Goal: Check status: Check status

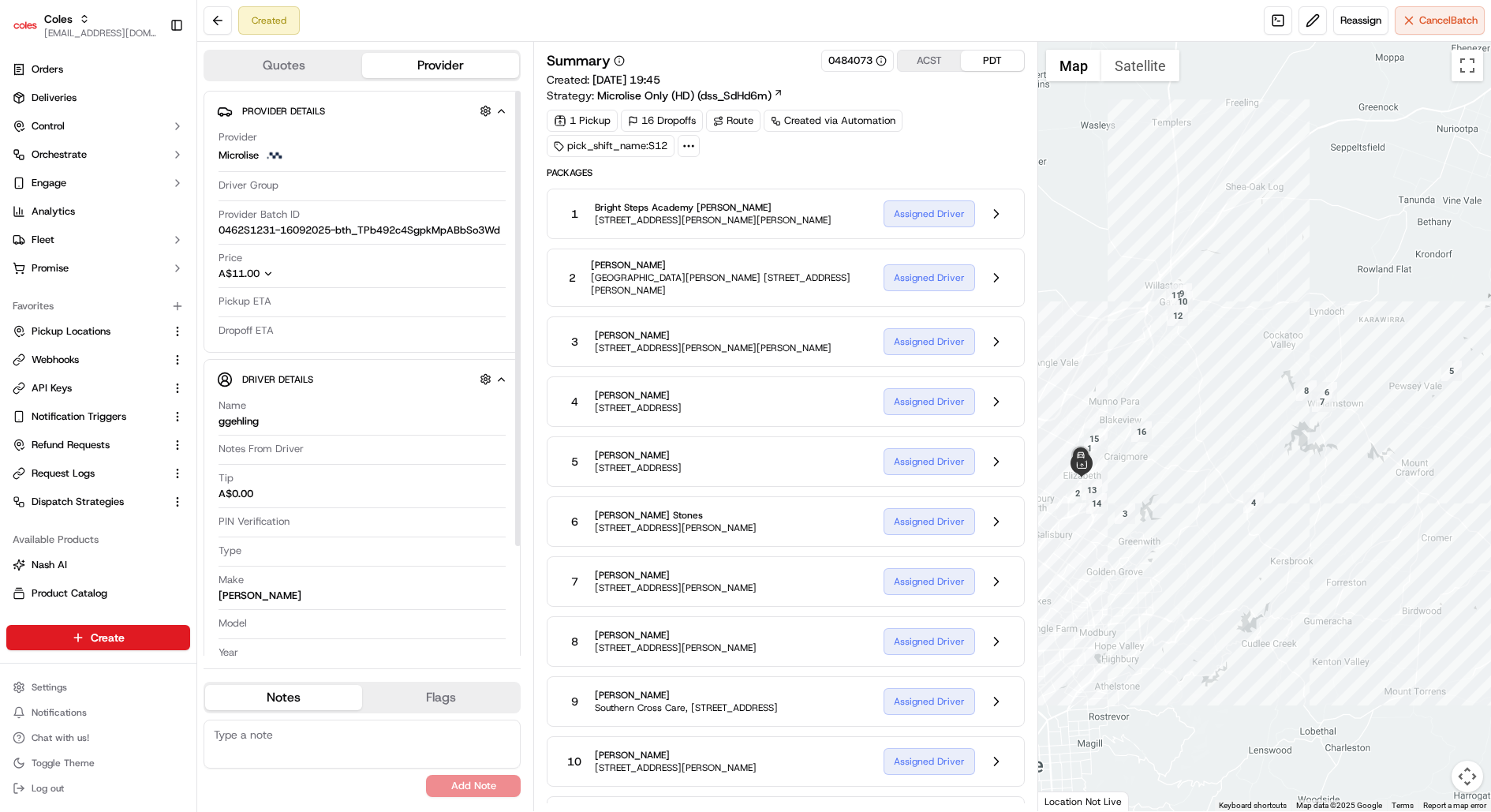
click at [417, 227] on span "0462S1231-16092025-bth_TPb492c4SgpkMpABbSo3Wd" at bounding box center [360, 230] width 282 height 14
copy span "0462S1231-16092025-bth_TPb492c4SgpkMpABbSo3Wd"
click at [220, 14] on button at bounding box center [218, 20] width 29 height 29
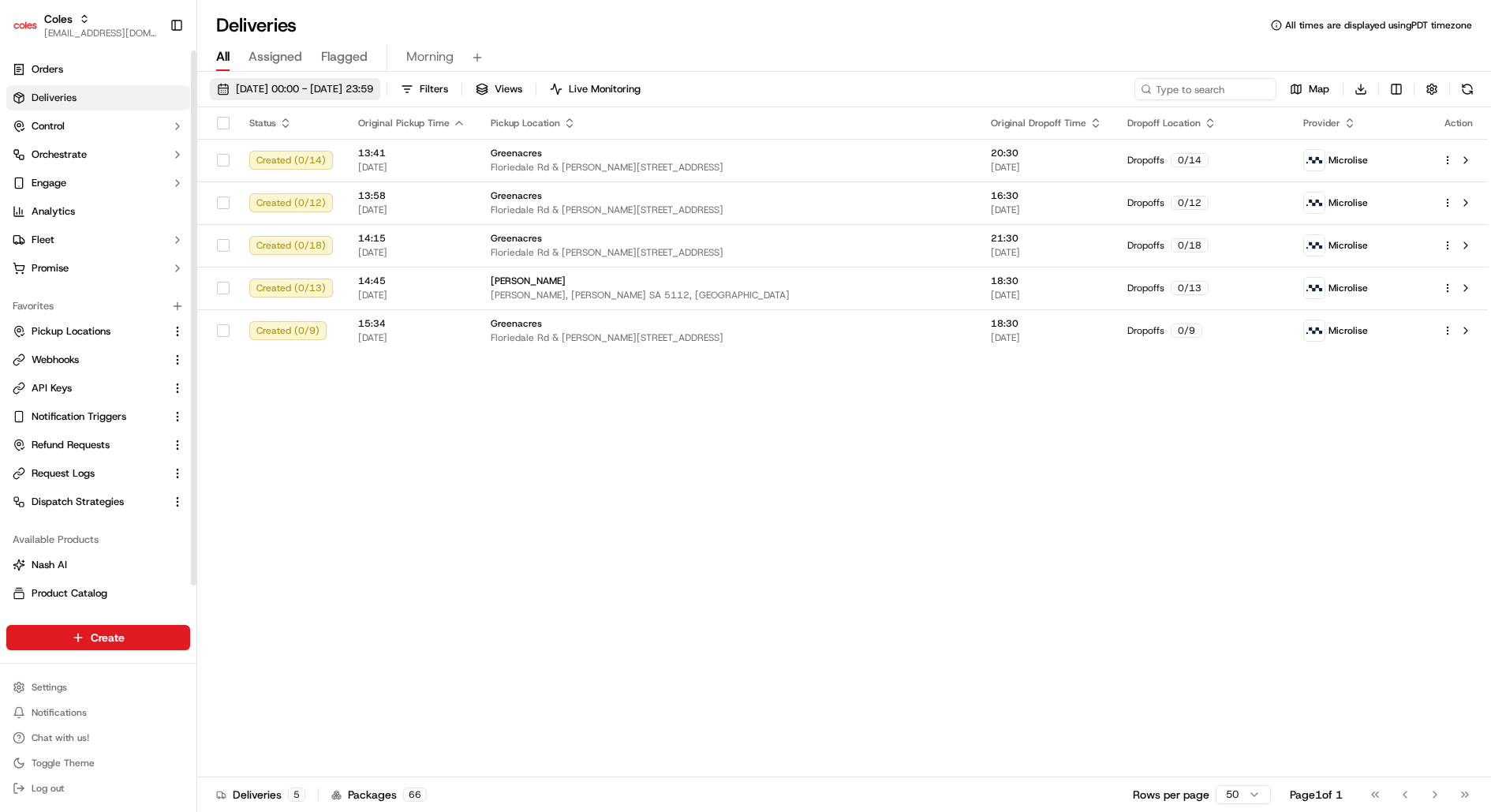
click at [299, 89] on span "[DATE] 00:00 - [DATE] 23:59" at bounding box center [304, 89] width 138 height 14
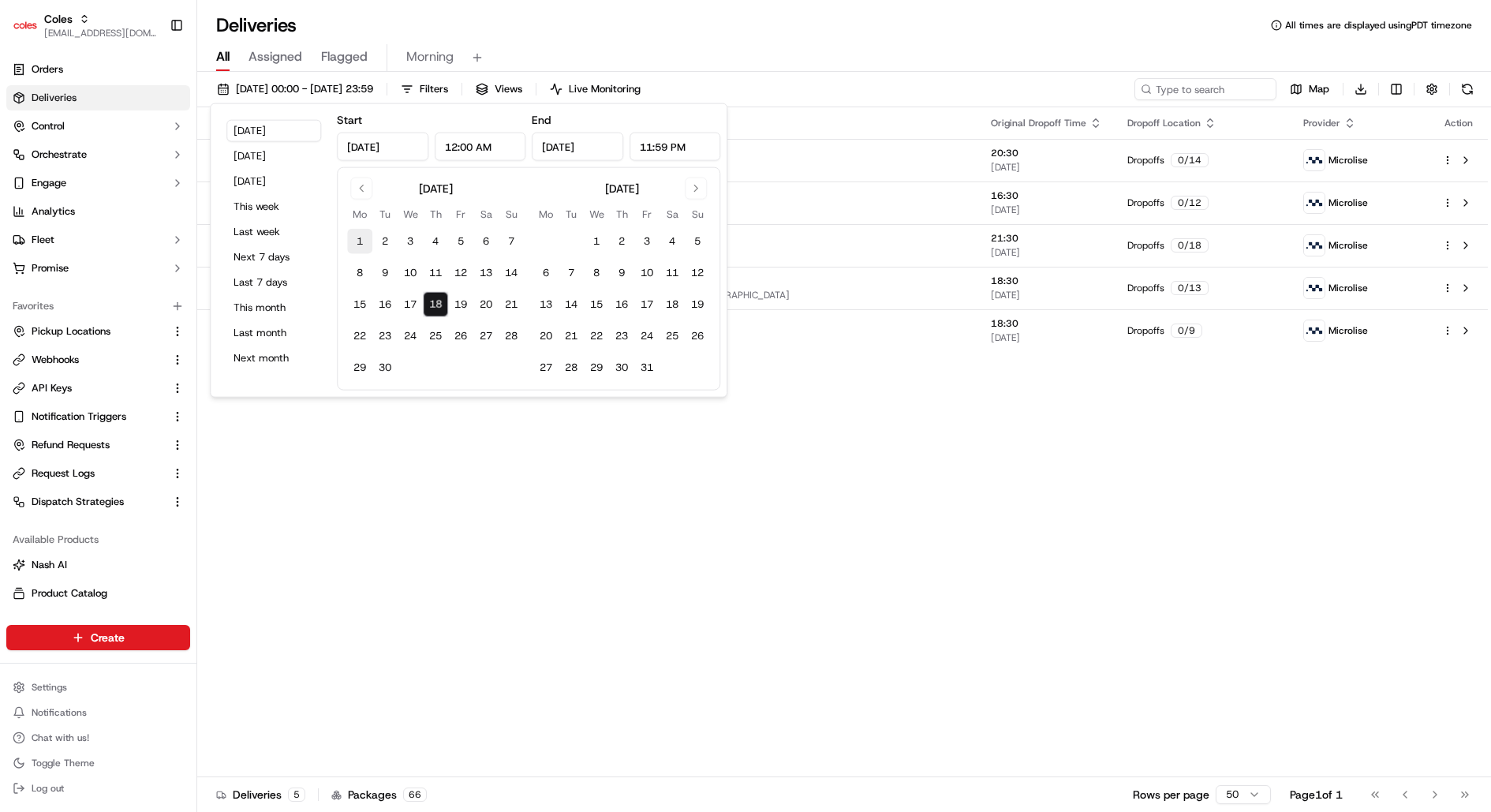
click at [361, 241] on button "1" at bounding box center [360, 241] width 25 height 25
type input "[DATE]"
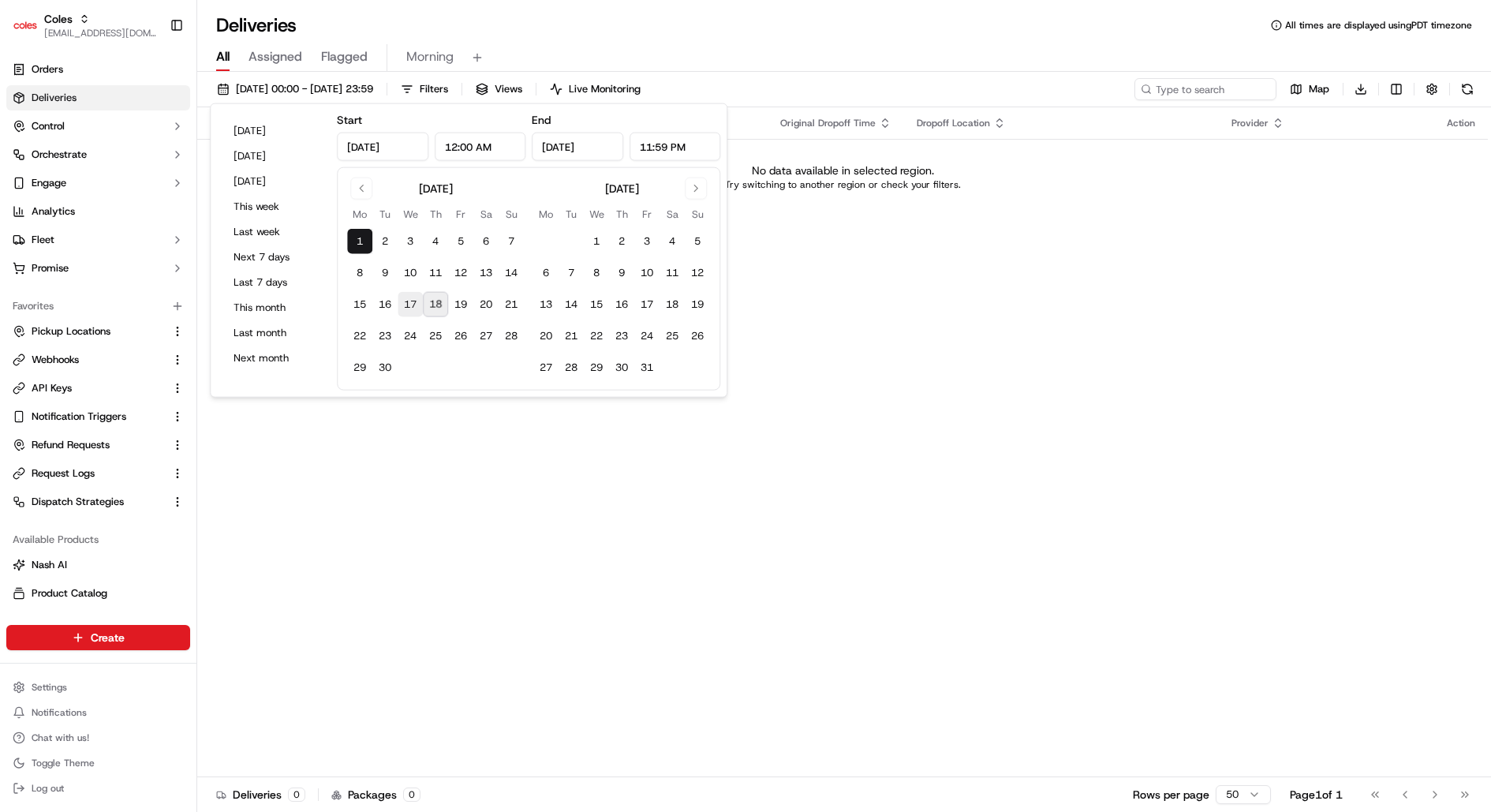
click at [405, 300] on button "17" at bounding box center [410, 305] width 25 height 25
type input "[DATE]"
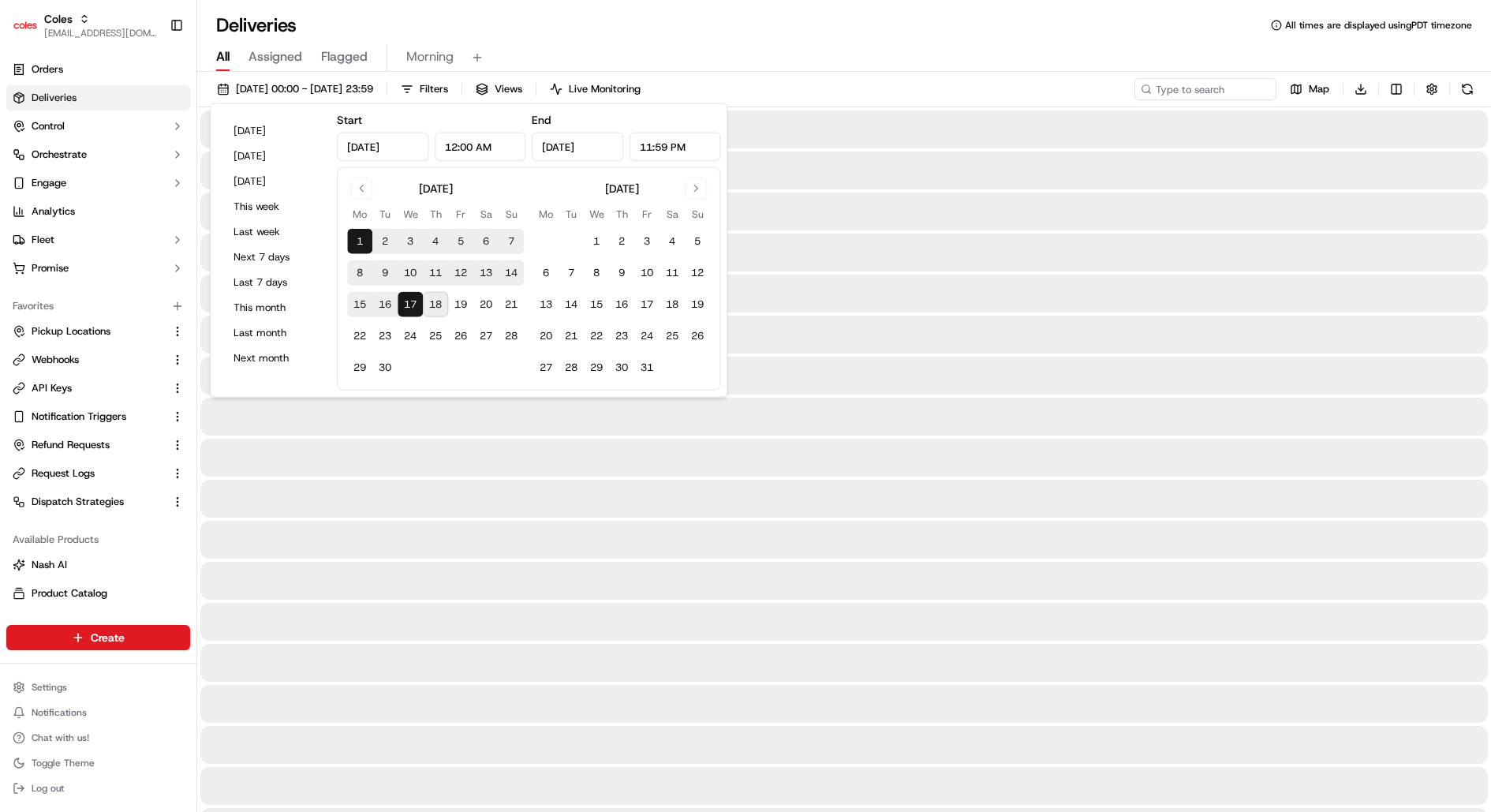
click at [728, 60] on div "All Assigned Flagged Morning" at bounding box center [844, 57] width 1294 height 28
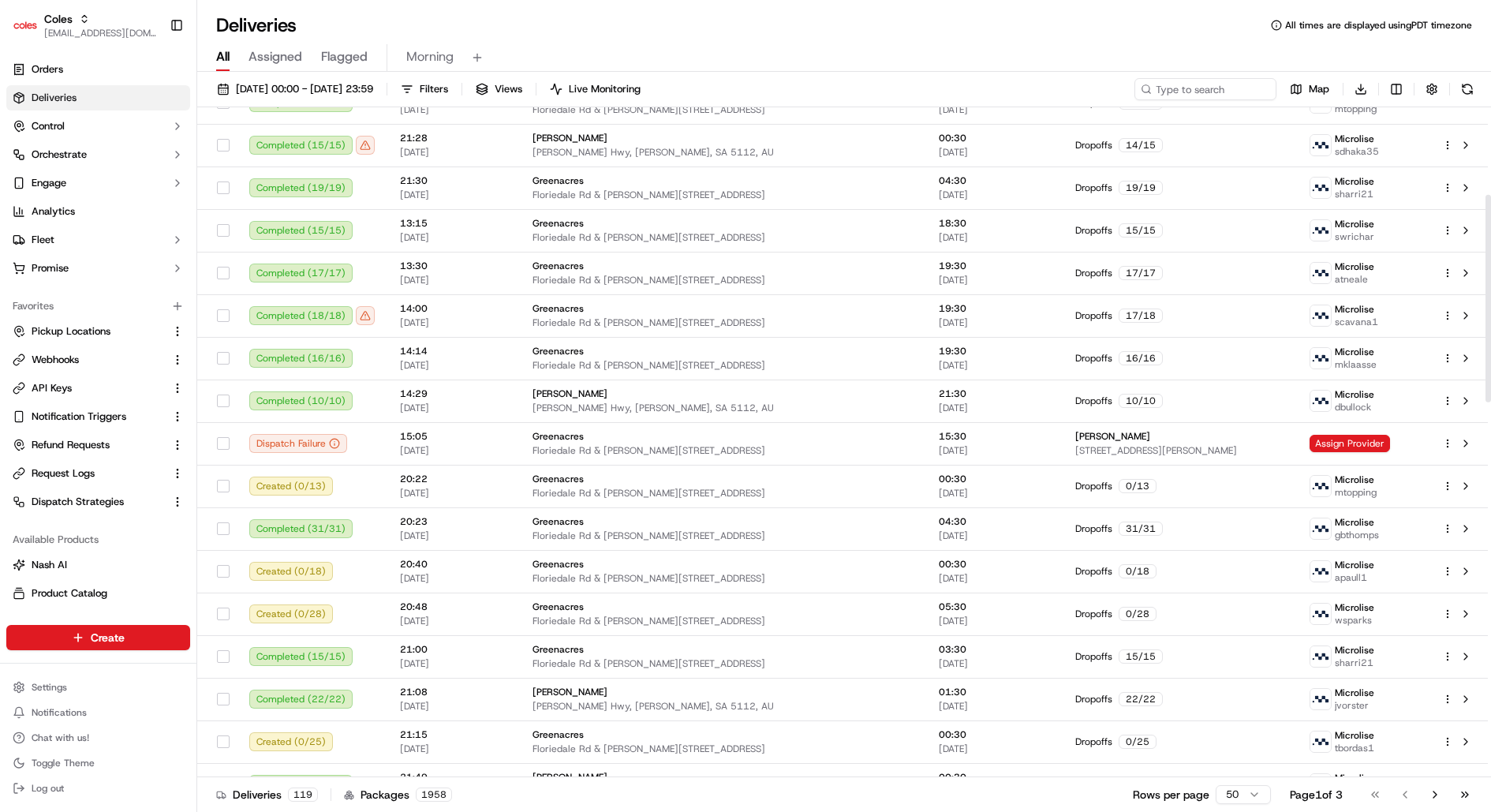
scroll to position [1491, 0]
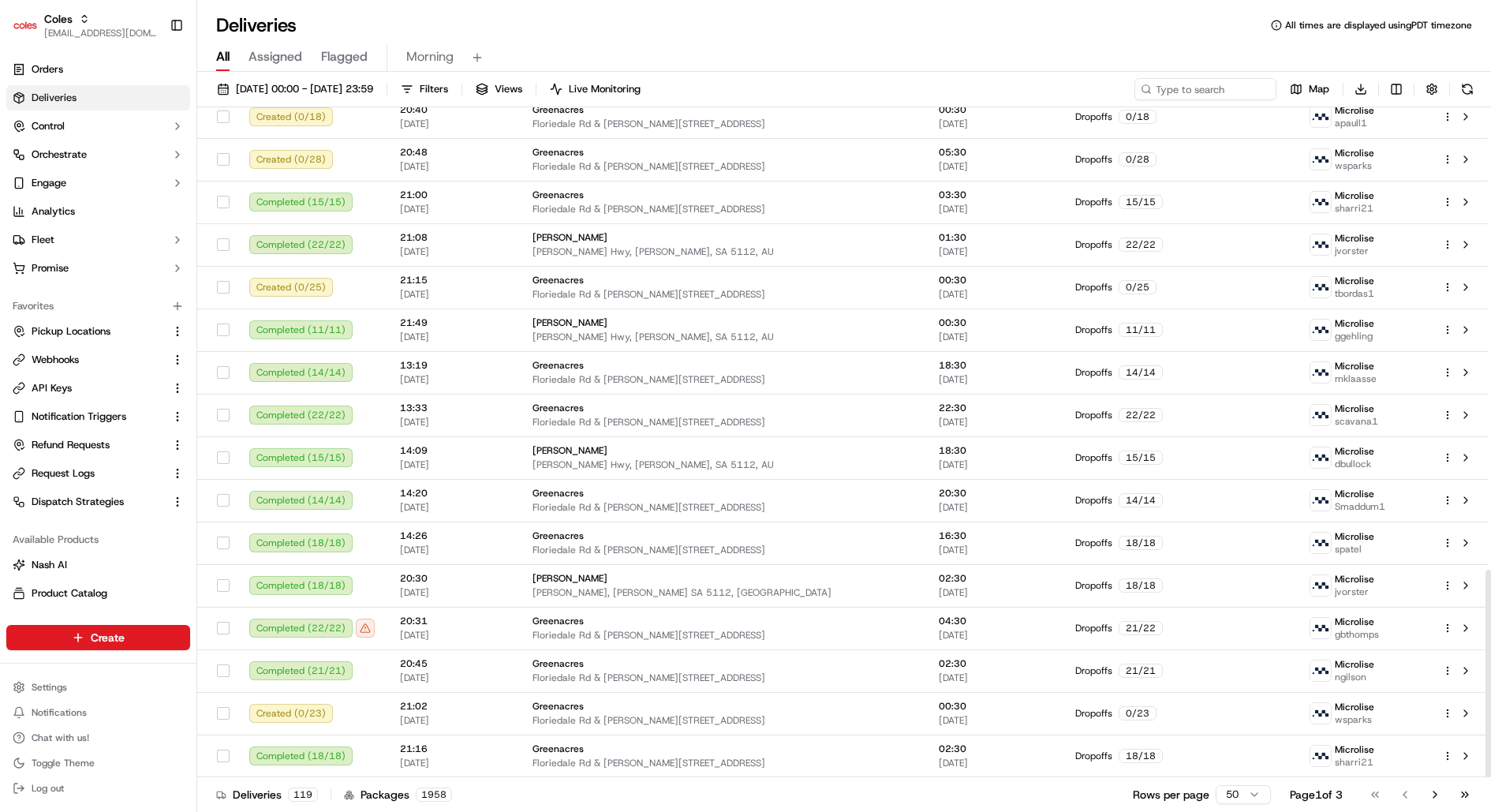
click at [1247, 792] on html "Coles [EMAIL_ADDRESS][DOMAIN_NAME] Toggle Sidebar Orders Deliveries Control Orc…" at bounding box center [746, 406] width 1491 height 812
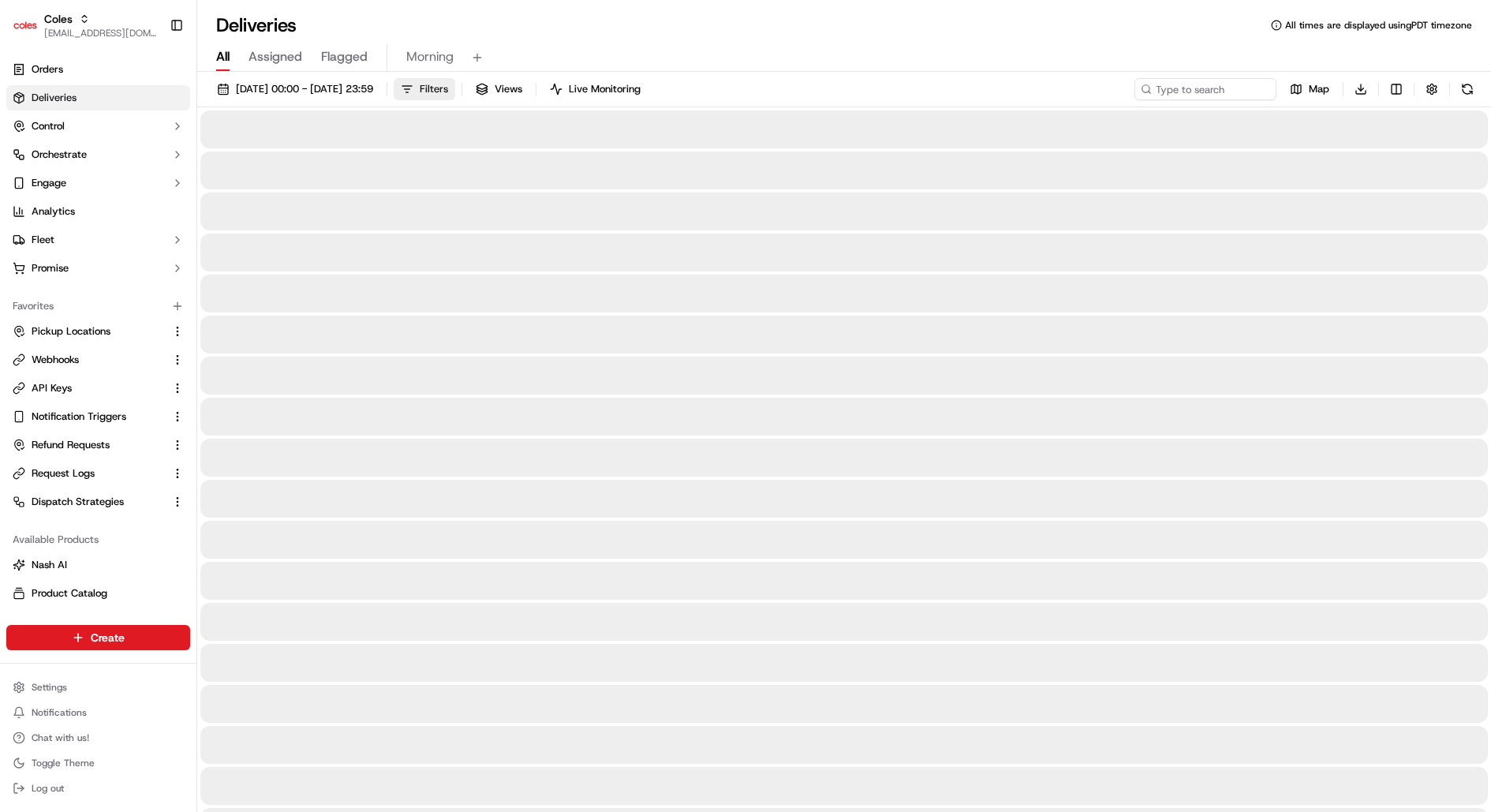
click at [448, 93] on span "Filters" at bounding box center [434, 89] width 29 height 14
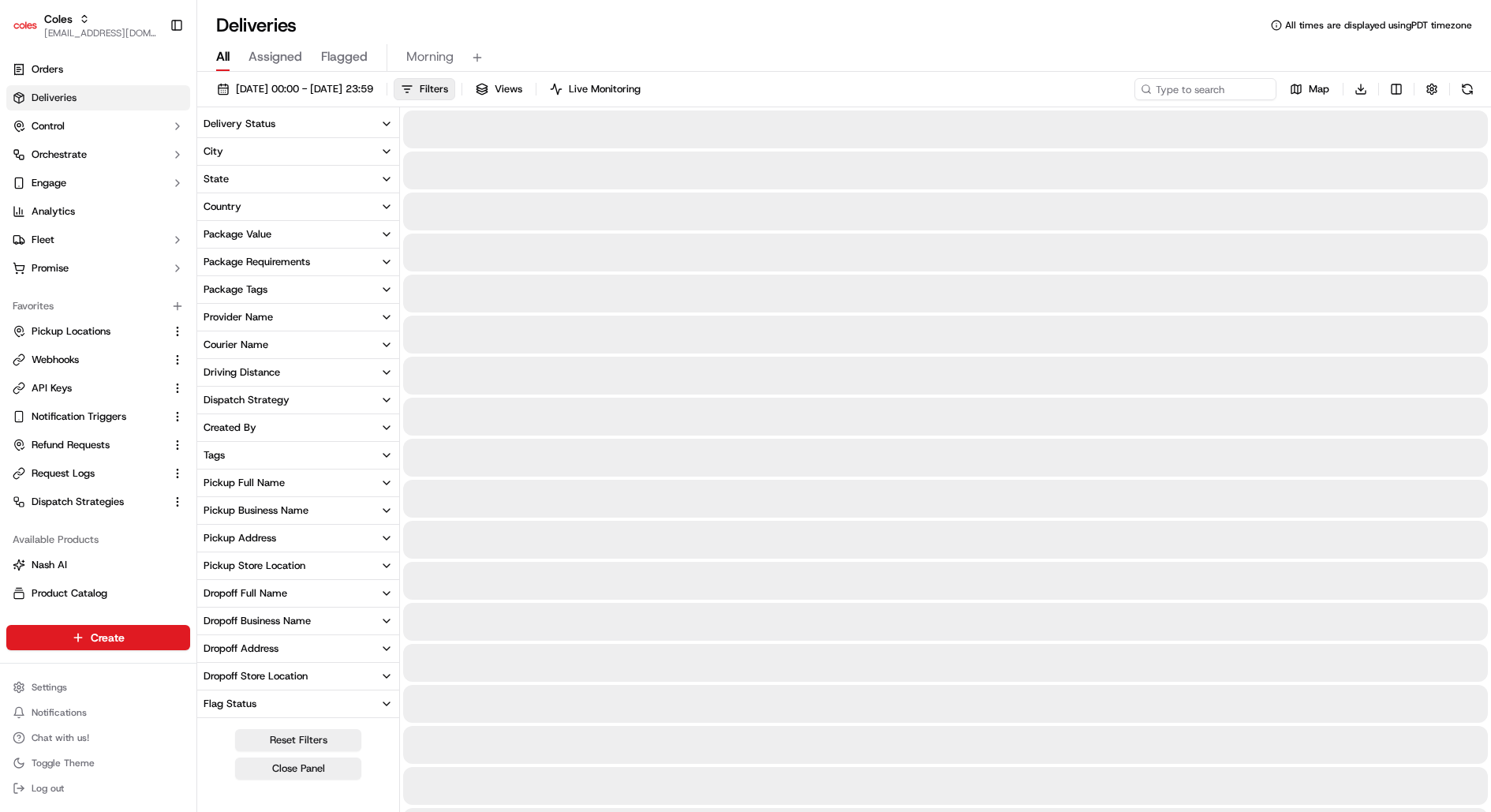
click at [279, 124] on button "Delivery Status" at bounding box center [298, 124] width 202 height 27
